Goal: Information Seeking & Learning: Compare options

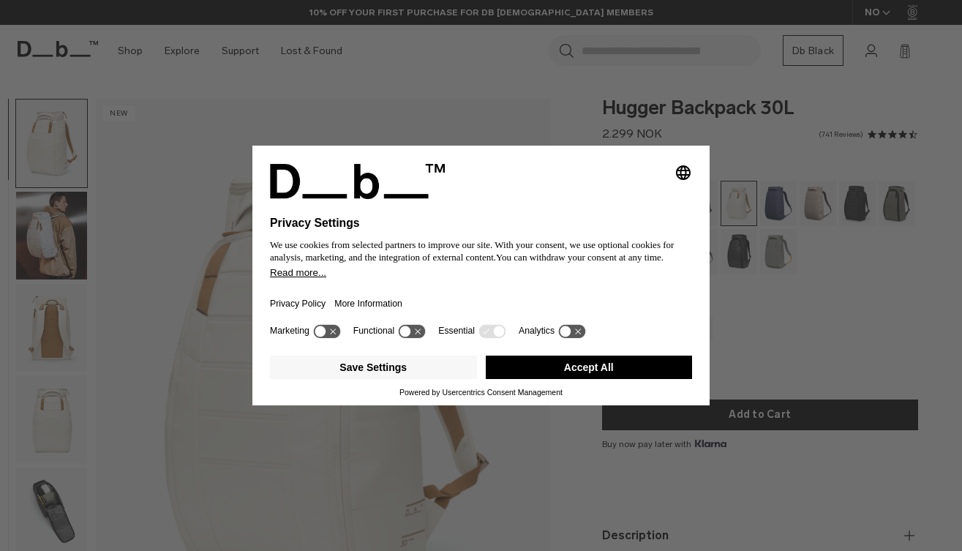
click at [612, 362] on button "Accept All" at bounding box center [589, 366] width 207 height 23
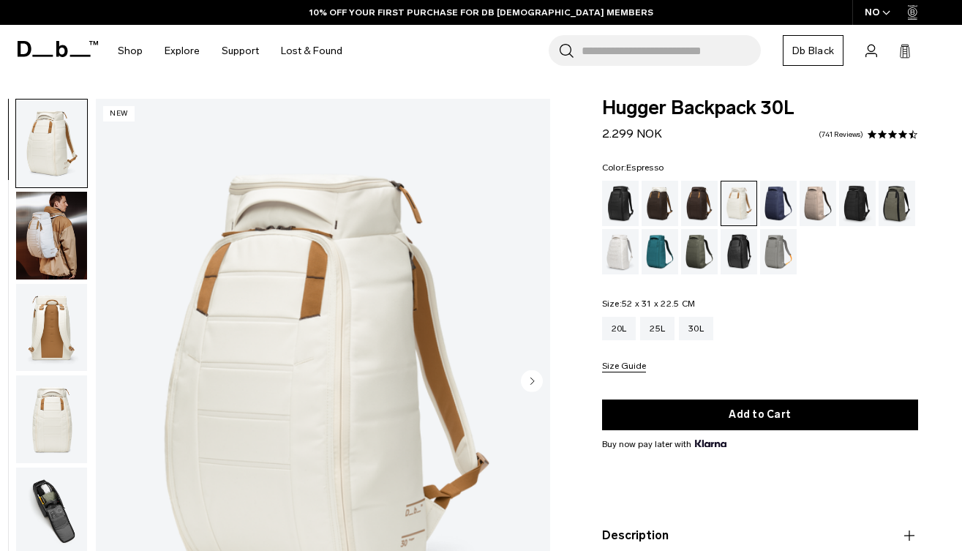
click at [701, 197] on div "Espresso" at bounding box center [699, 203] width 37 height 45
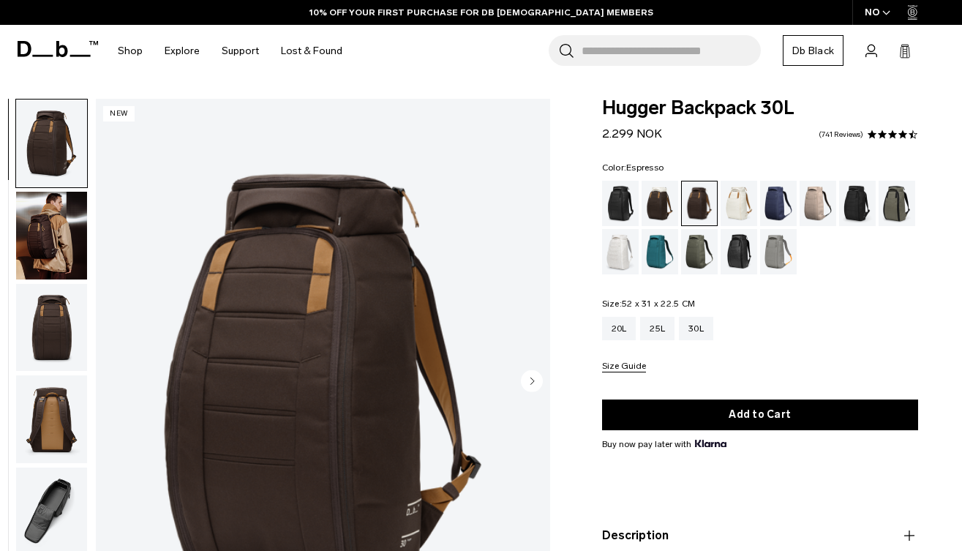
scroll to position [50, 0]
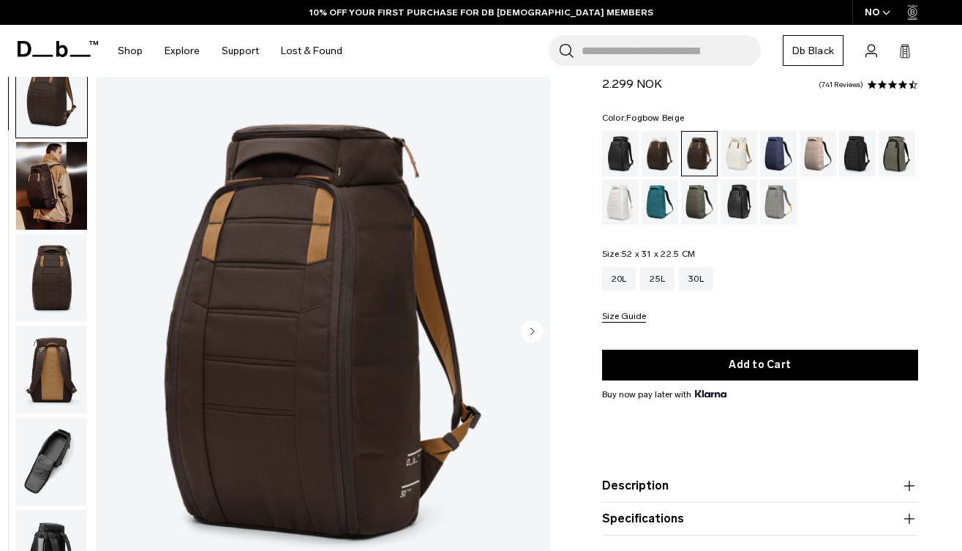
click at [812, 162] on div "Fogbow Beige" at bounding box center [817, 153] width 37 height 45
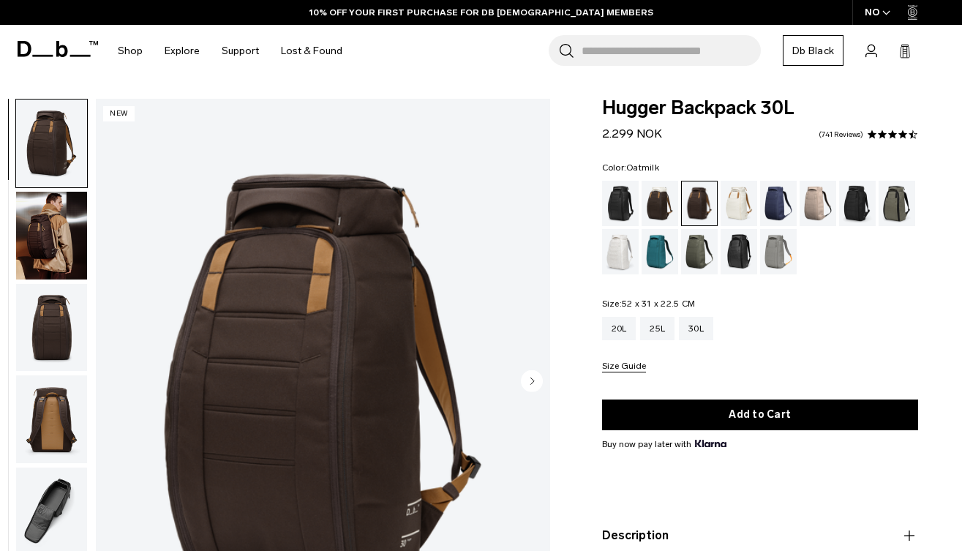
click at [732, 199] on div "Oatmilk" at bounding box center [738, 203] width 37 height 45
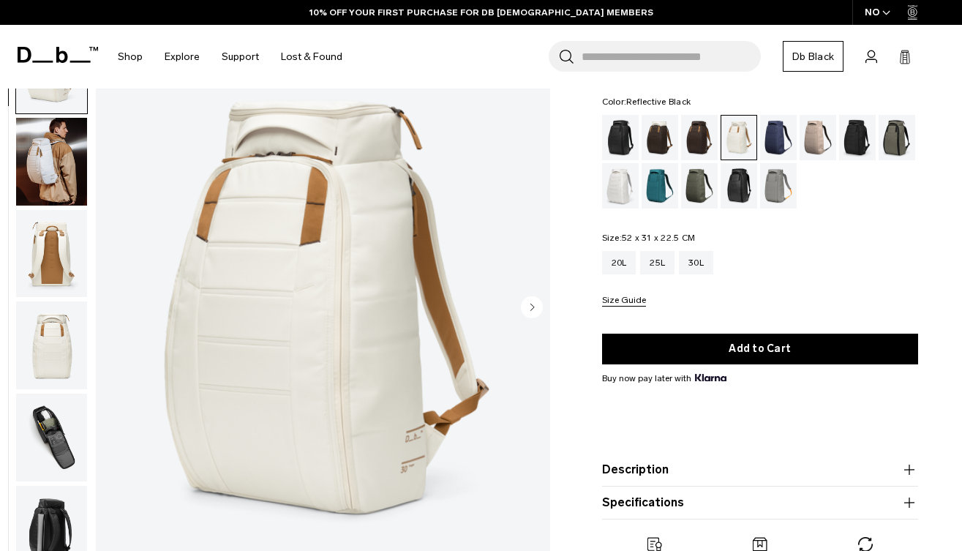
scroll to position [56, 0]
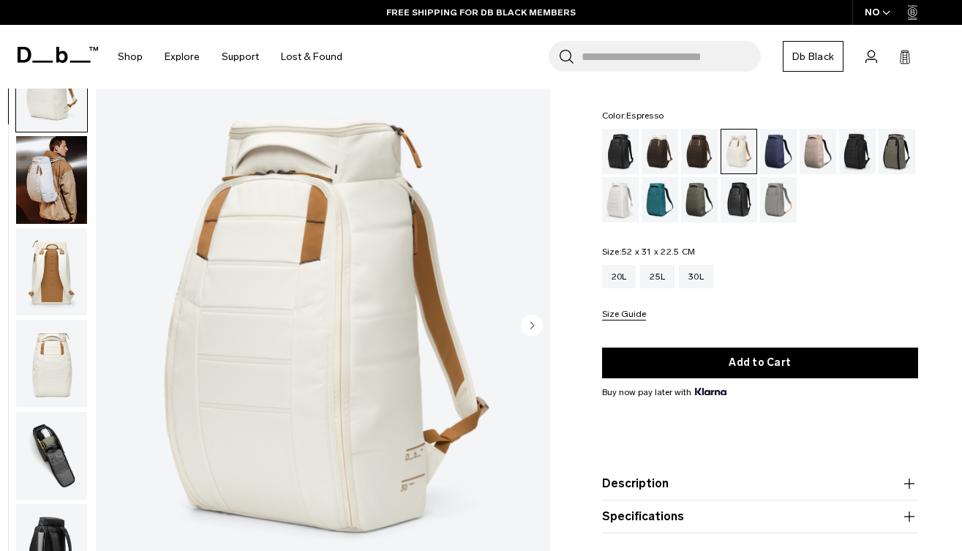
click at [704, 156] on div "Espresso" at bounding box center [699, 151] width 37 height 45
